Goal: Task Accomplishment & Management: Use online tool/utility

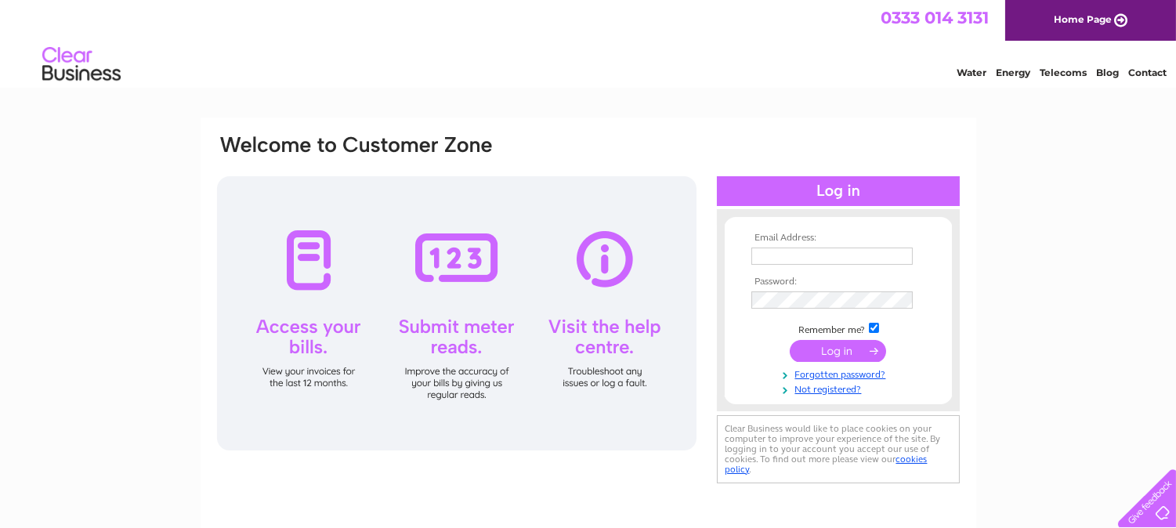
type input "matt@thetoyshop-uk.com"
click at [818, 356] on input "submit" at bounding box center [838, 351] width 96 height 22
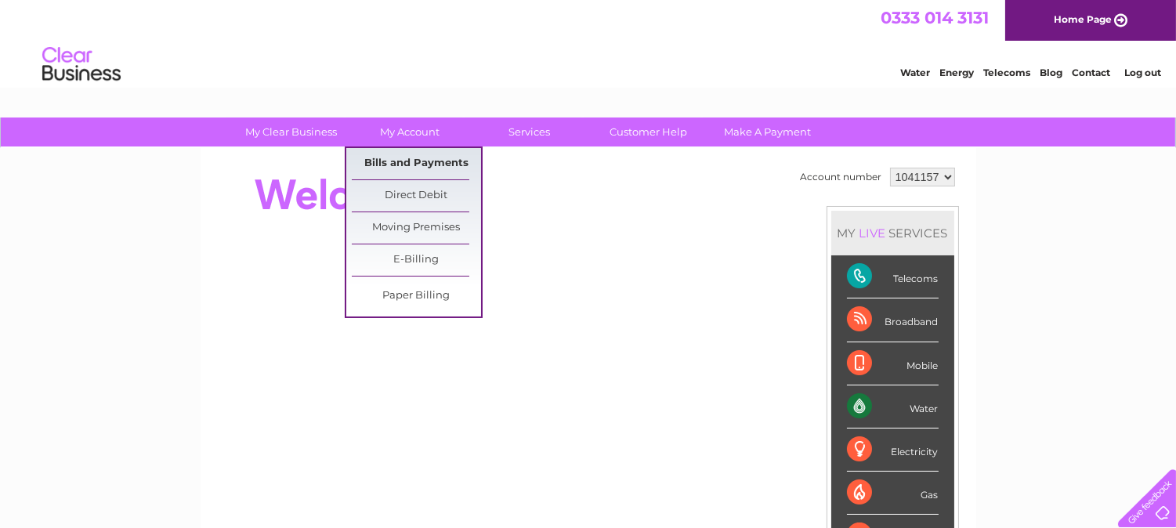
click at [426, 162] on link "Bills and Payments" at bounding box center [416, 163] width 129 height 31
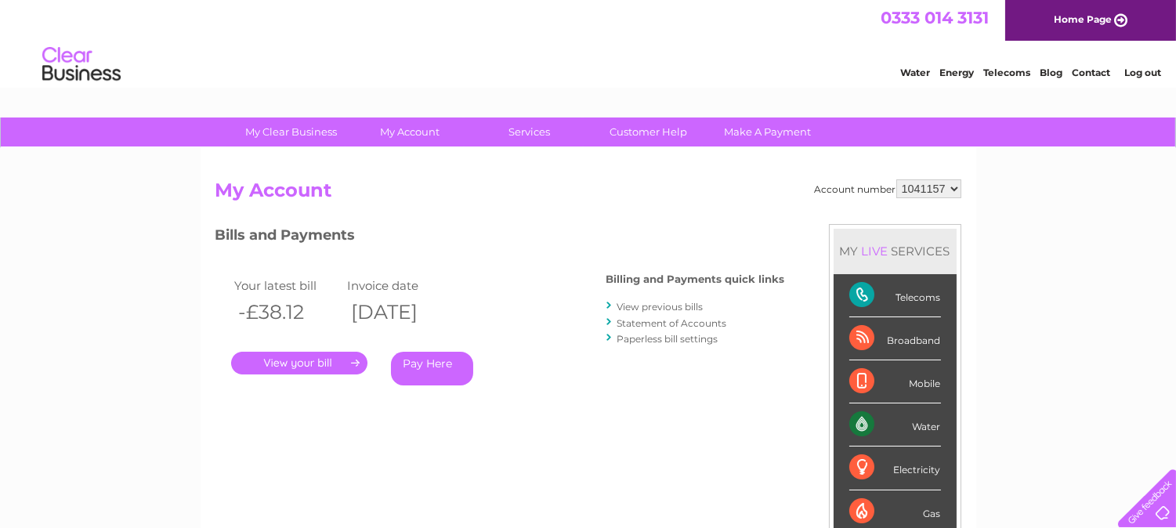
click at [651, 306] on link "View previous bills" at bounding box center [660, 307] width 86 height 12
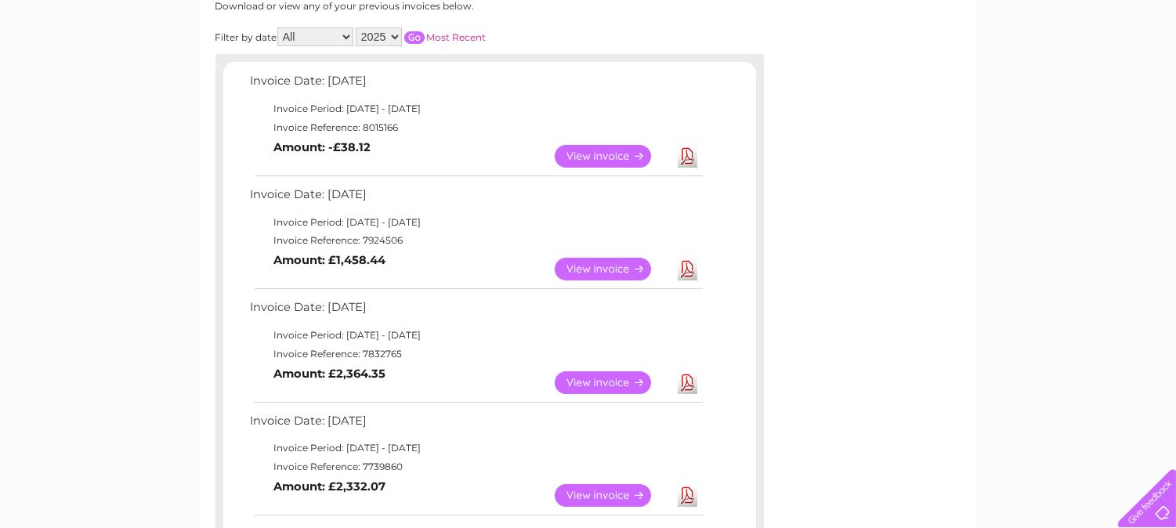
scroll to position [261, 0]
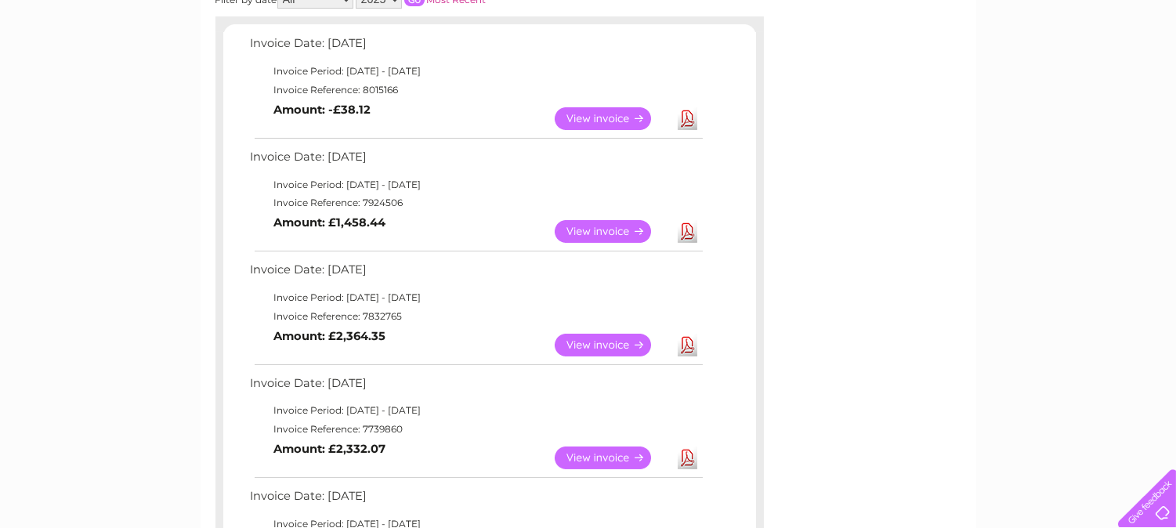
click at [631, 230] on link "View" at bounding box center [612, 231] width 115 height 23
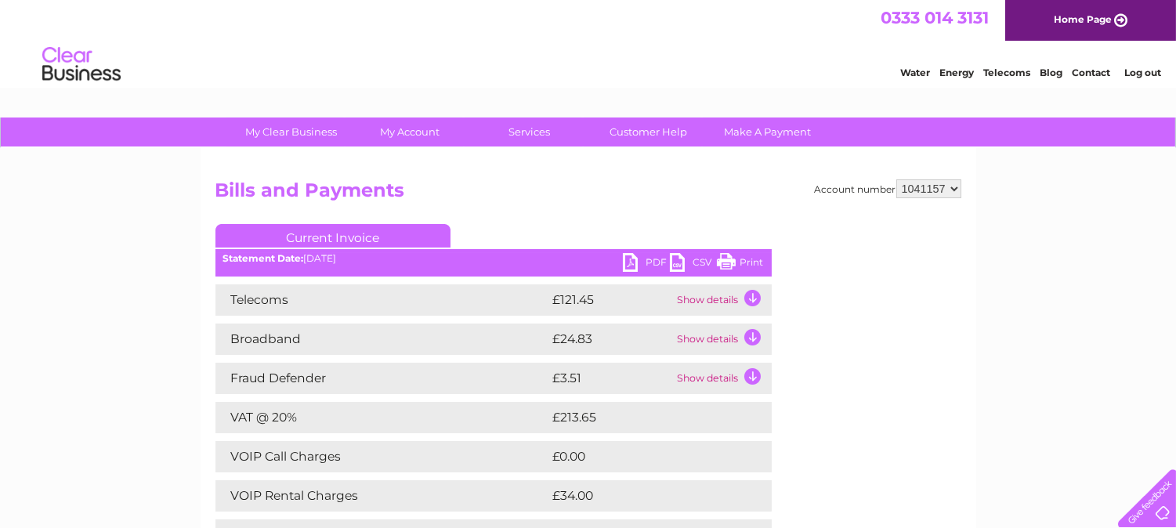
click at [635, 257] on link "PDF" at bounding box center [646, 264] width 47 height 23
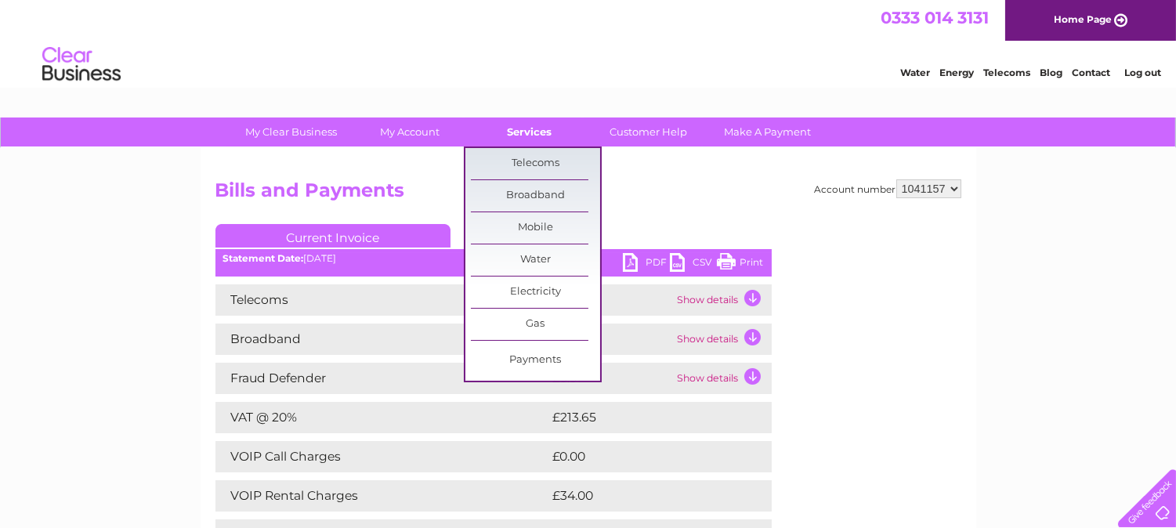
click at [523, 128] on link "Services" at bounding box center [529, 132] width 129 height 29
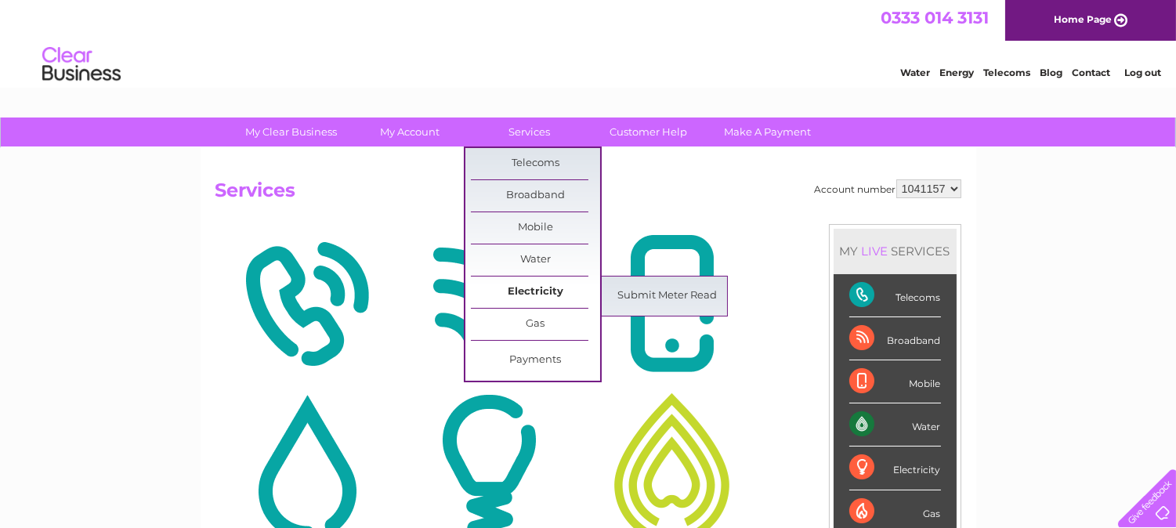
click at [549, 293] on link "Electricity" at bounding box center [535, 292] width 129 height 31
click at [655, 302] on link "Submit Meter Read" at bounding box center [666, 295] width 129 height 31
